Goal: Information Seeking & Learning: Learn about a topic

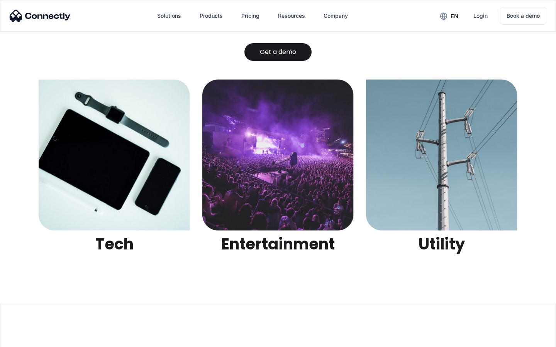
scroll to position [2434, 0]
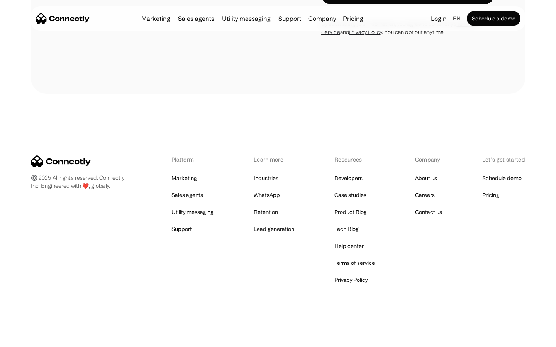
scroll to position [3028, 0]
